Goal: Information Seeking & Learning: Learn about a topic

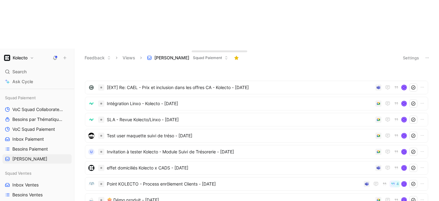
scroll to position [163, 0]
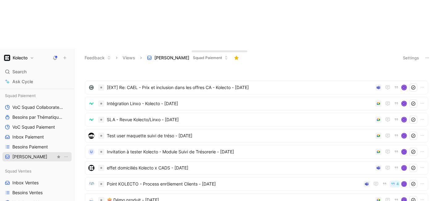
click at [25, 153] on span "[PERSON_NAME]" at bounding box center [29, 156] width 35 height 6
click at [31, 142] on link "Besoins Paiement" at bounding box center [36, 146] width 69 height 9
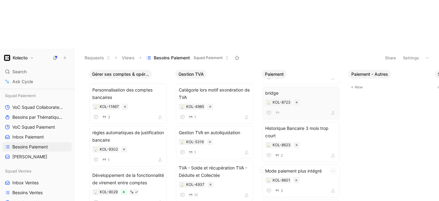
scroll to position [193, 0]
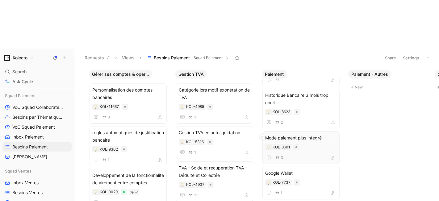
click at [308, 134] on div "Mode paiement plus intégré KOL-8601 3" at bounding box center [301, 147] width 72 height 27
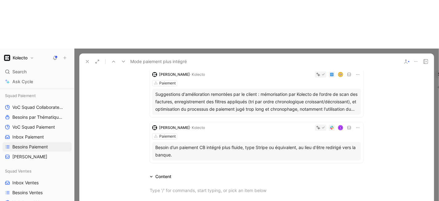
scroll to position [109, 0]
click at [223, 133] on div "Paiement" at bounding box center [256, 136] width 209 height 6
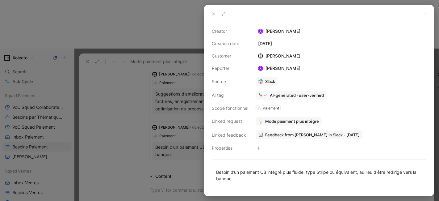
drag, startPoint x: 214, startPoint y: 8, endPoint x: 215, endPoint y: 13, distance: 4.3
click at [215, 13] on div at bounding box center [318, 13] width 229 height 17
click at [215, 13] on use at bounding box center [213, 14] width 2 height 2
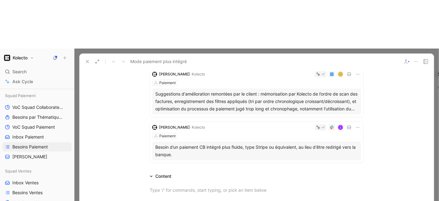
click at [210, 133] on div "Paiement" at bounding box center [256, 136] width 209 height 6
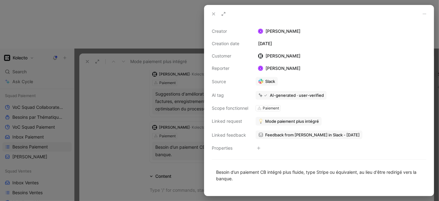
click at [210, 13] on button at bounding box center [213, 14] width 9 height 9
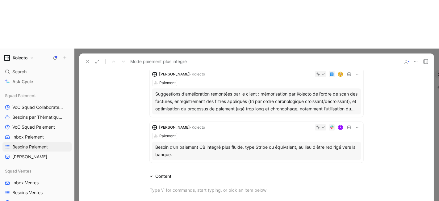
click at [86, 59] on icon at bounding box center [87, 61] width 5 height 5
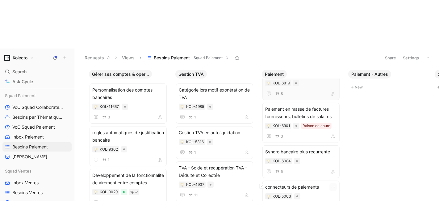
scroll to position [334, 0]
